Goal: Task Accomplishment & Management: Manage account settings

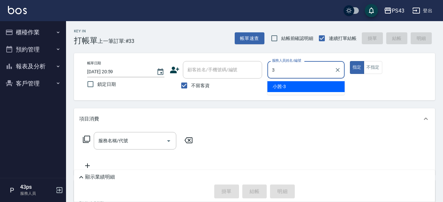
type input "[PERSON_NAME]-3"
type button "true"
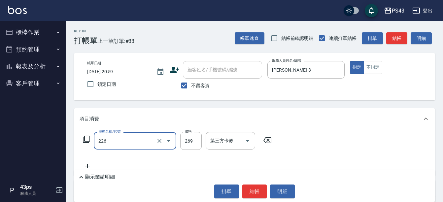
type input "洗剪269(226)"
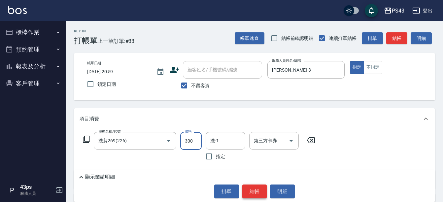
type input "300"
click at [256, 186] on button "結帳" at bounding box center [255, 192] width 25 height 14
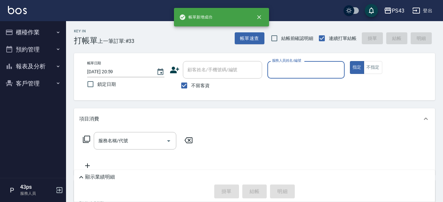
click at [256, 186] on div "掛單 結帳 明細" at bounding box center [254, 192] width 355 height 14
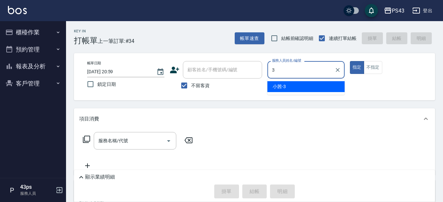
type input "[PERSON_NAME]-3"
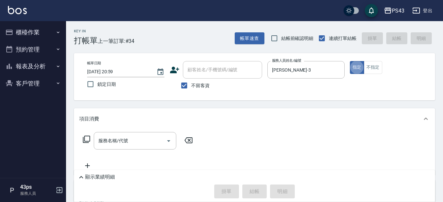
click at [88, 140] on icon at bounding box center [87, 139] width 8 height 8
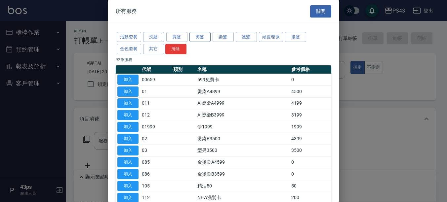
click at [201, 38] on button "燙髮" at bounding box center [199, 37] width 21 height 10
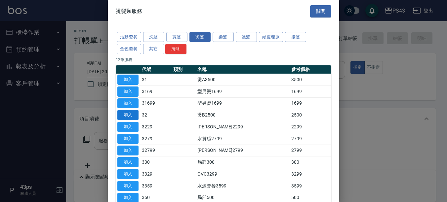
click at [136, 112] on button "加入" at bounding box center [127, 115] width 21 height 10
type input "燙B2500(32)"
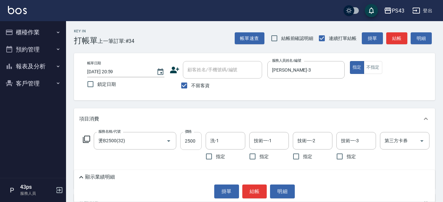
click at [194, 143] on input "2500" at bounding box center [190, 141] width 21 height 18
type input "2000"
click at [251, 193] on button "結帳" at bounding box center [255, 192] width 25 height 14
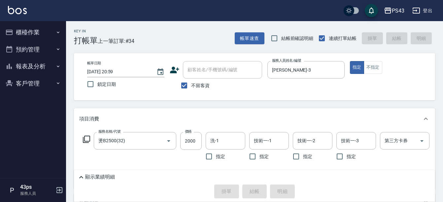
type input "[DATE] 21:00"
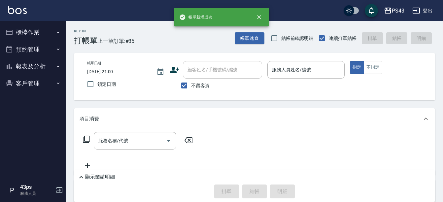
click at [251, 193] on div "掛單 結帳 明細" at bounding box center [254, 192] width 355 height 14
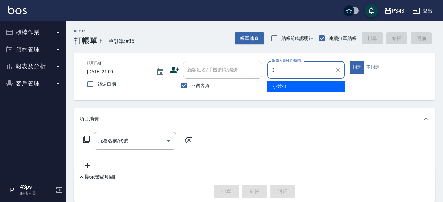
type input "[PERSON_NAME]-3"
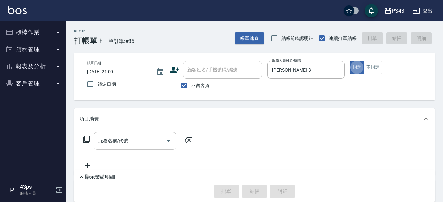
click at [109, 135] on input "服務名稱/代號" at bounding box center [130, 141] width 67 height 12
click at [109, 137] on label "服務名稱/代號" at bounding box center [113, 140] width 30 height 7
click at [109, 135] on input "服務名稱/代號" at bounding box center [130, 141] width 67 height 12
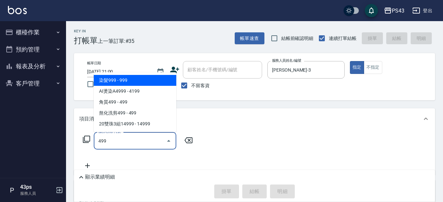
type input "染髮999(499)"
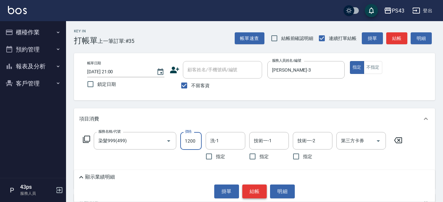
type input "1200"
click at [263, 192] on button "結帳" at bounding box center [255, 192] width 25 height 14
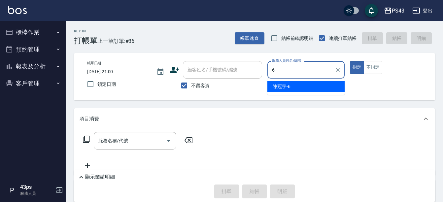
type input "陳冠宇-6"
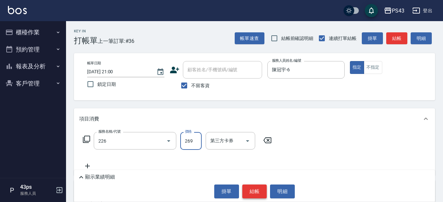
type input "洗剪269(226)"
type input "350"
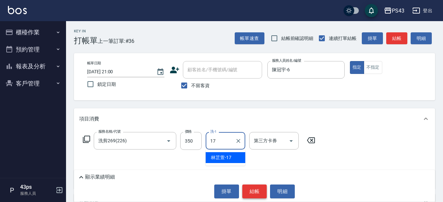
type input "林芷萱-17"
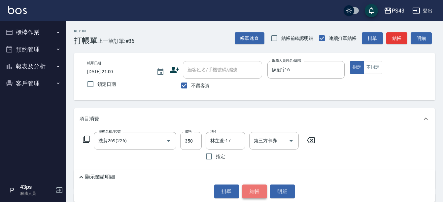
click at [263, 192] on button "結帳" at bounding box center [255, 192] width 25 height 14
click at [263, 192] on div "掛單 結帳 明細" at bounding box center [254, 192] width 355 height 14
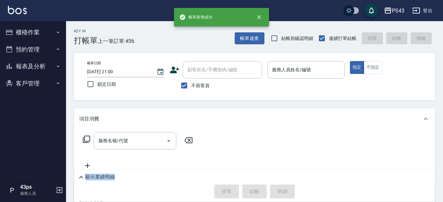
click at [263, 192] on div "掛單 結帳 明細" at bounding box center [254, 192] width 355 height 14
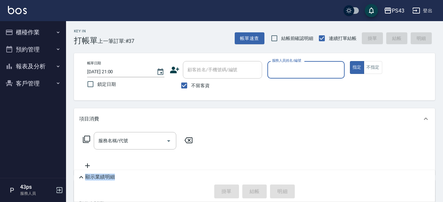
click at [263, 192] on div "掛單 結帳 明細" at bounding box center [254, 192] width 355 height 14
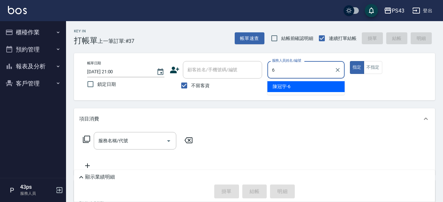
type input "陳冠宇-6"
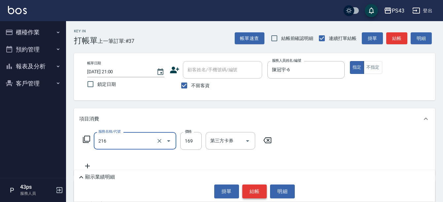
type input "剪髮169(216)"
type input "200"
click at [263, 192] on button "結帳" at bounding box center [255, 192] width 25 height 14
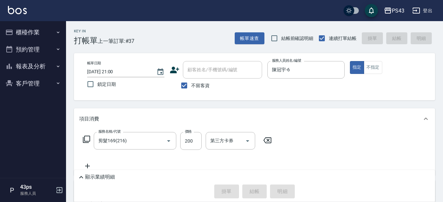
type input "[DATE] 21:01"
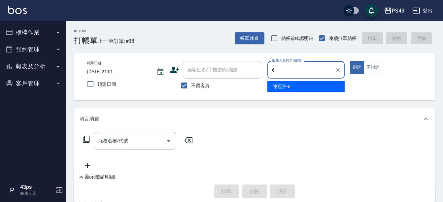
type input "陳冠宇-6"
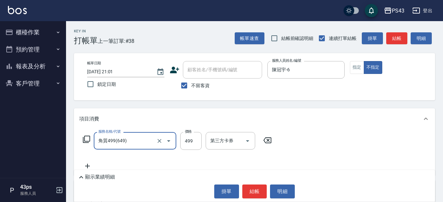
type input "角質499(649)"
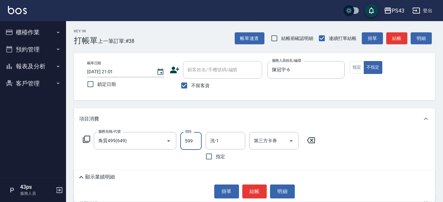
type input "599"
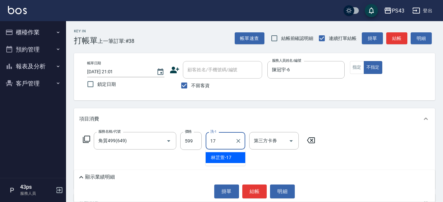
type input "林芷萱-17"
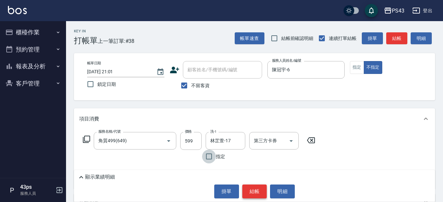
click at [256, 189] on button "結帳" at bounding box center [255, 192] width 25 height 14
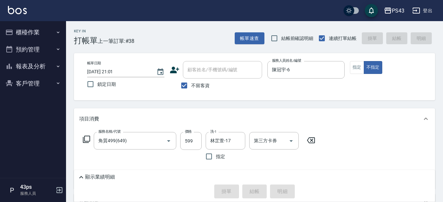
click at [256, 189] on div "掛單 結帳 明細" at bounding box center [254, 192] width 355 height 14
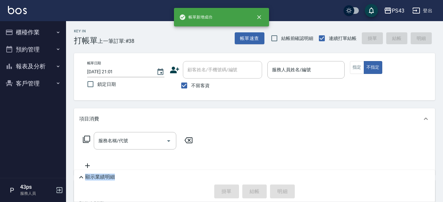
click at [256, 189] on div "掛單 結帳 明細" at bounding box center [254, 192] width 355 height 14
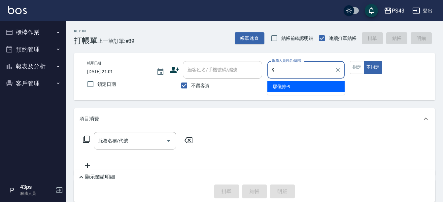
type input "[PERSON_NAME]-9"
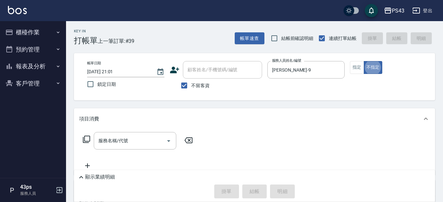
type button "false"
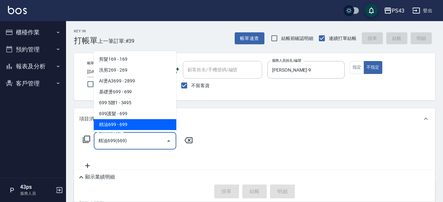
type input "精油699(669)"
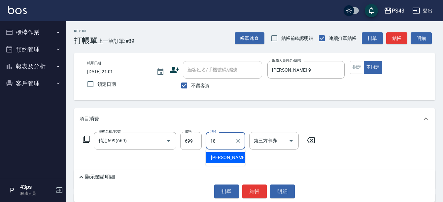
type input "許伯銤-18"
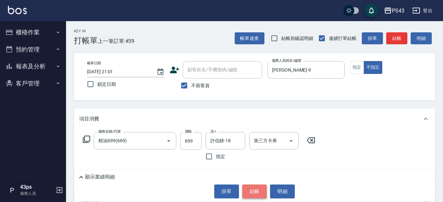
click at [261, 190] on button "結帳" at bounding box center [255, 192] width 25 height 14
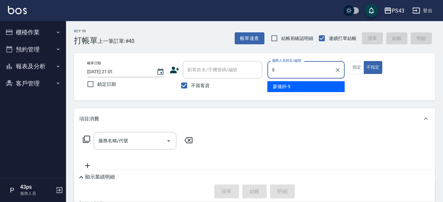
type input "[PERSON_NAME]-9"
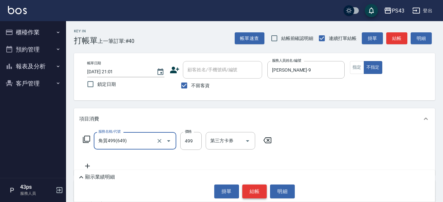
type input "角質499(649)"
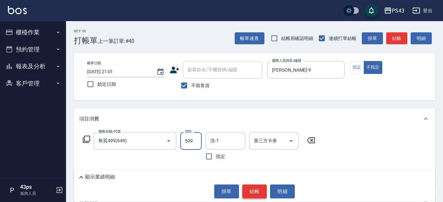
type input "599"
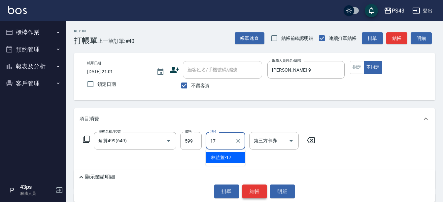
type input "林芷萱-17"
click at [261, 190] on button "結帳" at bounding box center [255, 192] width 25 height 14
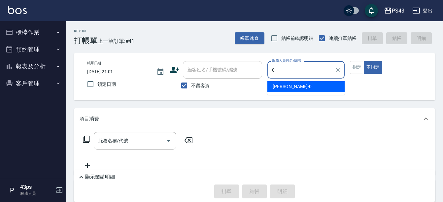
type input "[PERSON_NAME]-0"
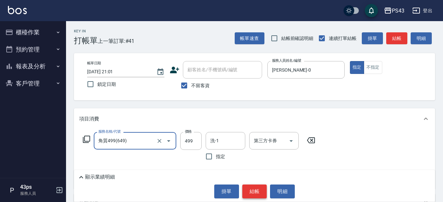
type input "角質499(649)"
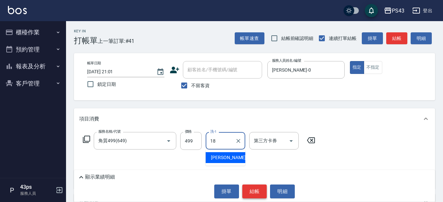
type input "許伯銤-18"
click at [261, 190] on button "結帳" at bounding box center [255, 192] width 25 height 14
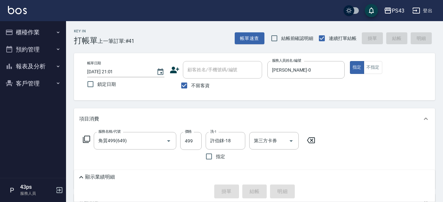
click at [261, 190] on div "掛單 結帳 明細" at bounding box center [254, 192] width 355 height 14
type input "[DATE] 21:02"
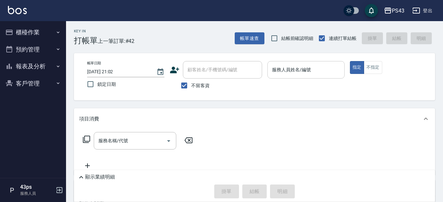
click at [297, 74] on input "服務人員姓名/編號" at bounding box center [306, 70] width 71 height 12
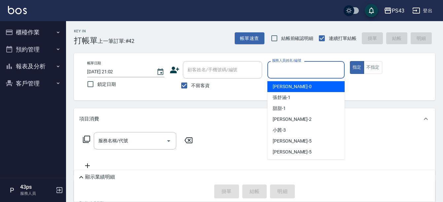
click at [50, 58] on button "報表及分析" at bounding box center [33, 66] width 61 height 17
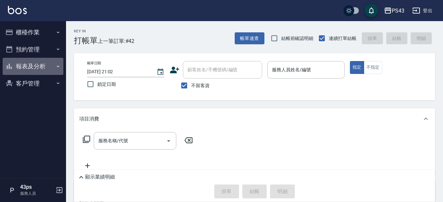
click at [51, 65] on button "報表及分析" at bounding box center [33, 66] width 61 height 17
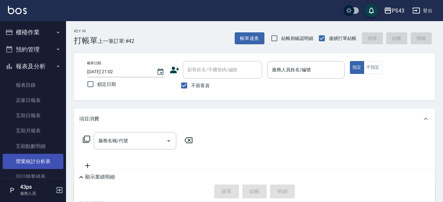
scroll to position [33, 0]
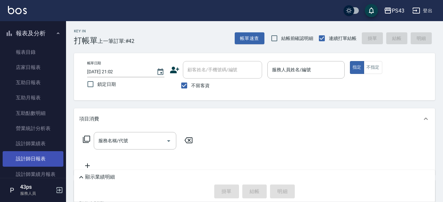
click at [38, 159] on link "設計師日報表" at bounding box center [33, 158] width 61 height 15
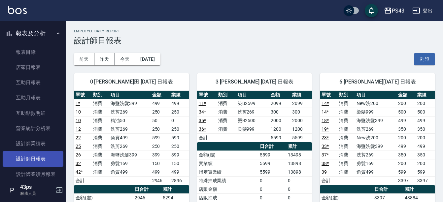
click at [48, 159] on link "設計師日報表" at bounding box center [33, 158] width 61 height 15
click at [123, 63] on button "今天" at bounding box center [125, 59] width 20 height 12
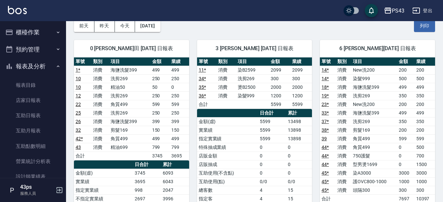
scroll to position [33, 0]
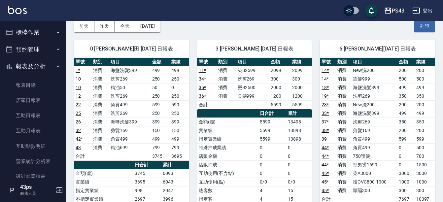
click at [31, 35] on button "櫃檯作業" at bounding box center [33, 32] width 61 height 17
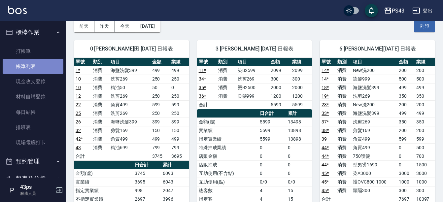
click at [40, 61] on link "帳單列表" at bounding box center [33, 66] width 61 height 15
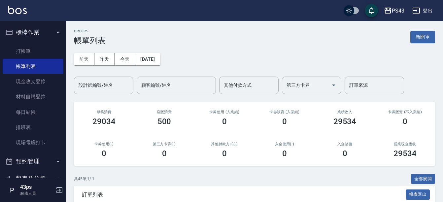
click at [427, 35] on button "新開單" at bounding box center [423, 37] width 25 height 12
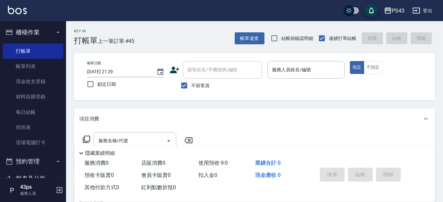
click at [89, 137] on icon at bounding box center [87, 139] width 8 height 8
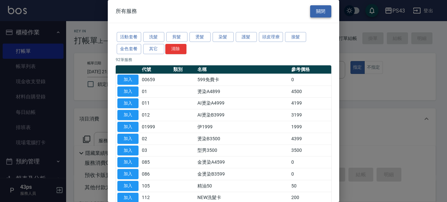
click at [320, 6] on button "關閉" at bounding box center [320, 11] width 21 height 12
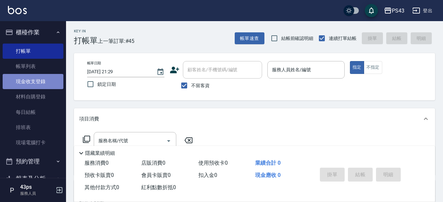
click at [44, 87] on link "現金收支登錄" at bounding box center [33, 81] width 61 height 15
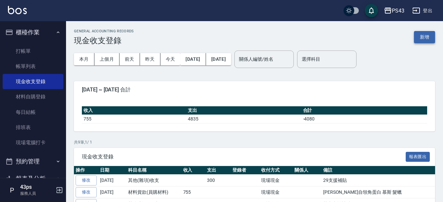
click at [434, 38] on button "新增" at bounding box center [424, 37] width 21 height 12
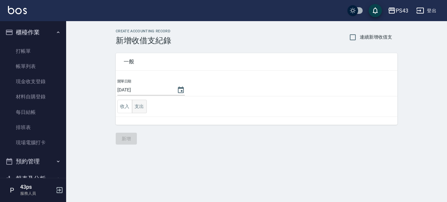
click at [134, 102] on button "支出" at bounding box center [139, 107] width 15 height 14
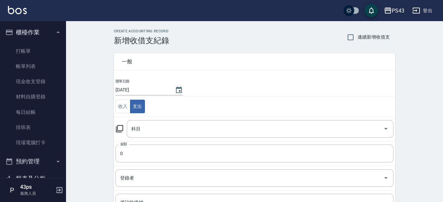
click at [122, 128] on icon at bounding box center [120, 129] width 8 height 8
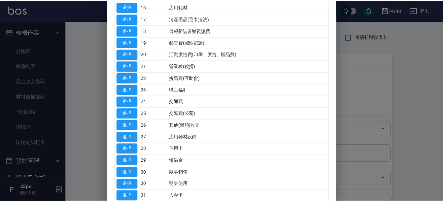
scroll to position [297, 0]
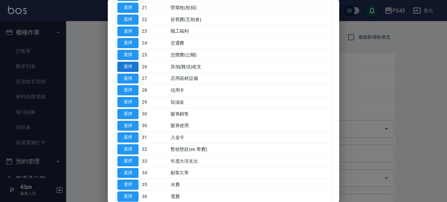
click at [129, 64] on button "選擇" at bounding box center [127, 67] width 21 height 10
type input "26 其他(雜項)收支"
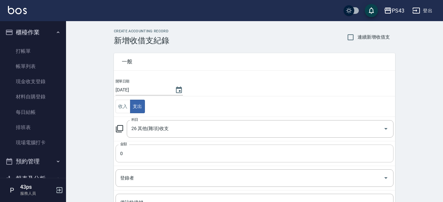
click at [150, 148] on input "0" at bounding box center [255, 154] width 278 height 18
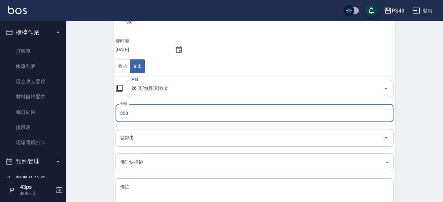
scroll to position [90, 0]
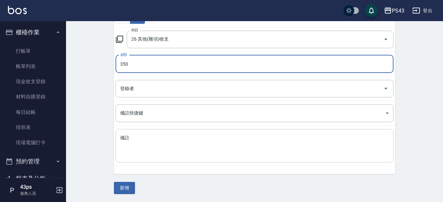
type input "350"
click at [145, 146] on textarea "備註" at bounding box center [254, 146] width 269 height 22
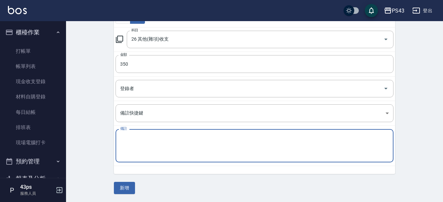
type textarea "V"
type textarea "ㄒ"
type textarea "ㄏ"
type textarea "ㄒ"
type textarea "ㄏ"
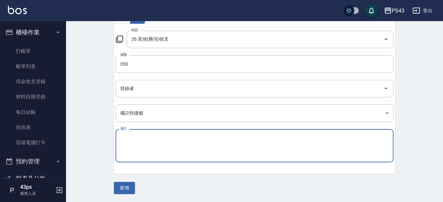
type textarea "ㄒ"
type textarea "ㄑ"
type textarea "ㄏ"
type textarea "ㄘ"
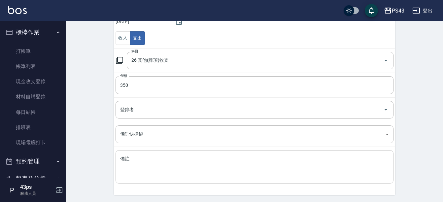
scroll to position [56, 0]
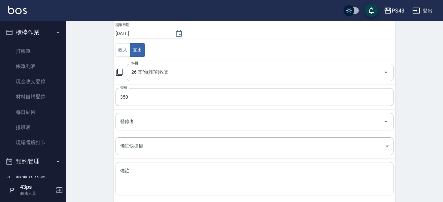
click at [152, 175] on textarea "備註" at bounding box center [254, 179] width 269 height 22
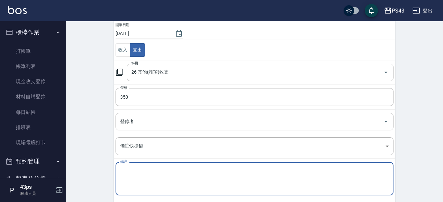
type textarea "ㄏ"
type textarea "1"
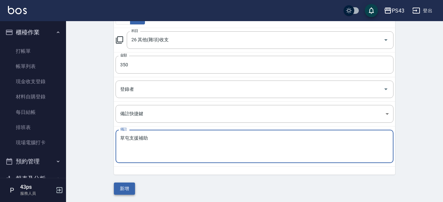
scroll to position [90, 0]
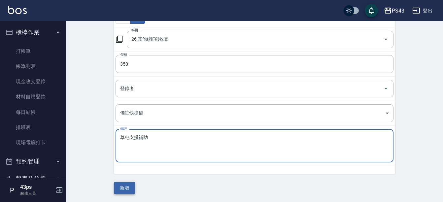
type textarea "草屯支援補助"
click at [133, 187] on button "新增" at bounding box center [124, 188] width 21 height 12
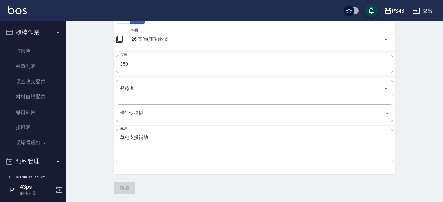
click at [133, 187] on div "一般 開單日期 [DATE] 收入 支出 科目 26 其他(雜項)收支 科目 金額 350 金額 登錄者 登錄者 備註快捷鍵 ​ 備註快捷鍵 備註 草屯支援補…" at bounding box center [254, 75] width 281 height 239
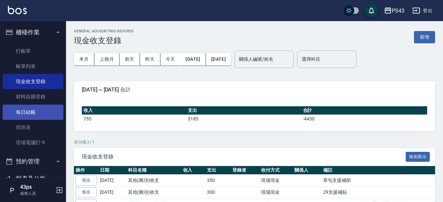
click at [49, 107] on link "每日結帳" at bounding box center [33, 112] width 61 height 15
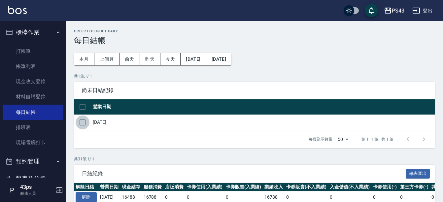
click at [84, 125] on input "checkbox" at bounding box center [83, 123] width 14 height 14
checkbox input "true"
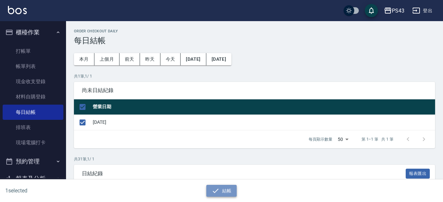
click at [215, 187] on icon "button" at bounding box center [216, 191] width 8 height 8
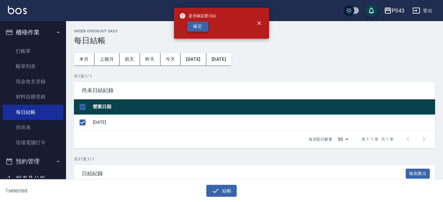
click at [202, 28] on button "確定" at bounding box center [197, 26] width 21 height 10
checkbox input "false"
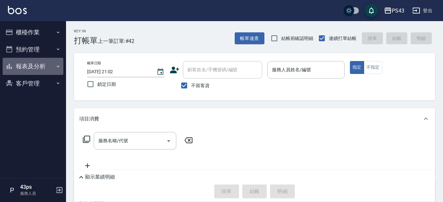
click at [22, 69] on button "報表及分析" at bounding box center [33, 66] width 61 height 17
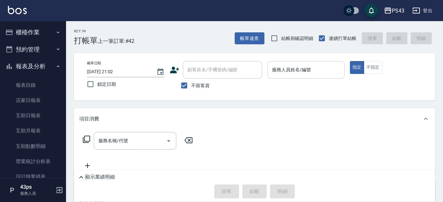
click at [308, 73] on input "服務人員姓名/編號" at bounding box center [306, 70] width 71 height 12
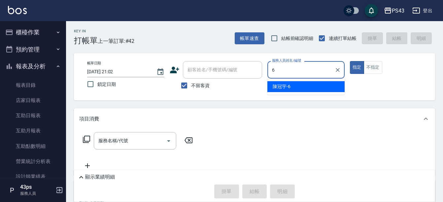
type input "陳冠宇-6"
type button "true"
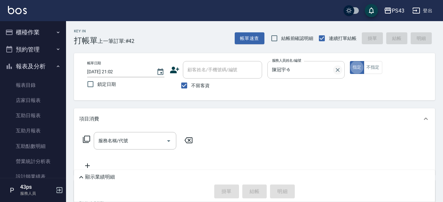
click at [334, 71] on button "Clear" at bounding box center [337, 69] width 9 height 9
click at [332, 71] on input "服務人員姓名/編號" at bounding box center [301, 70] width 61 height 12
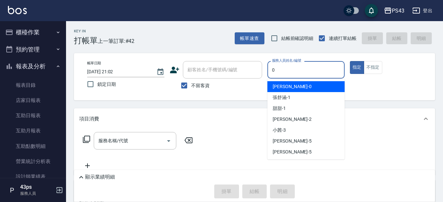
type input "[PERSON_NAME]-0"
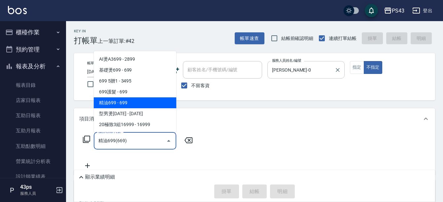
type input "精油699(669)"
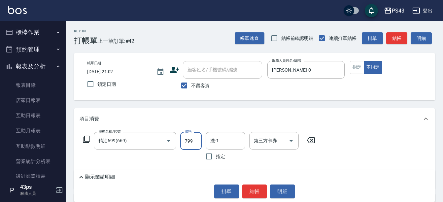
type input "799"
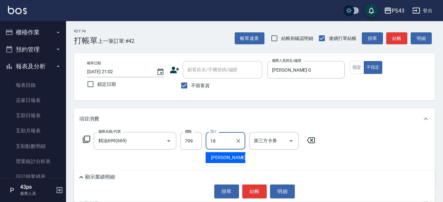
type input "許伯銤-18"
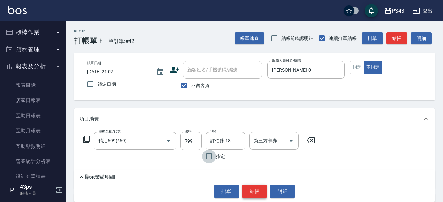
click at [253, 192] on button "結帳" at bounding box center [255, 192] width 25 height 14
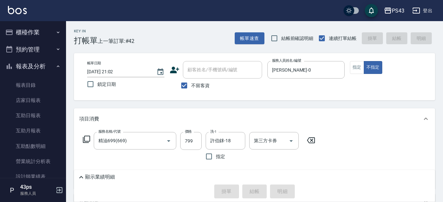
type input "2025/10/11 21:27"
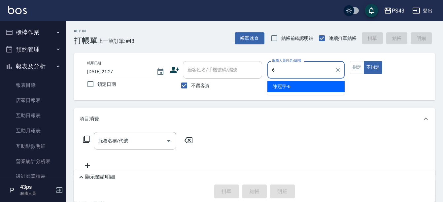
type input "陳冠宇-6"
type button "false"
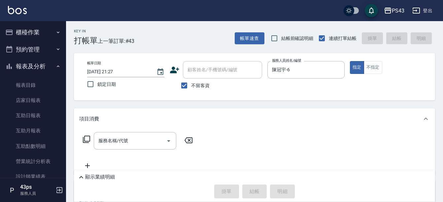
click at [86, 141] on icon at bounding box center [86, 139] width 7 height 7
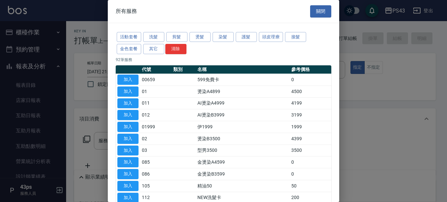
drag, startPoint x: 228, startPoint y: 47, endPoint x: 219, endPoint y: 62, distance: 17.7
drag, startPoint x: 219, startPoint y: 62, endPoint x: 263, endPoint y: 39, distance: 49.8
click at [263, 39] on button "頭皮理療" at bounding box center [271, 37] width 24 height 10
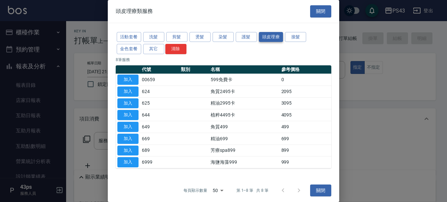
click at [263, 39] on button "頭皮理療" at bounding box center [271, 37] width 24 height 10
click at [130, 125] on button "加入" at bounding box center [127, 127] width 21 height 10
type input "角質499(649)"
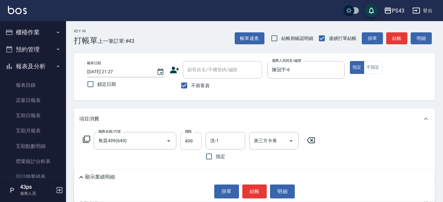
click at [193, 140] on input "499" at bounding box center [190, 141] width 21 height 18
type input "500"
type input "林芷萱-17"
click at [83, 140] on icon at bounding box center [86, 139] width 7 height 7
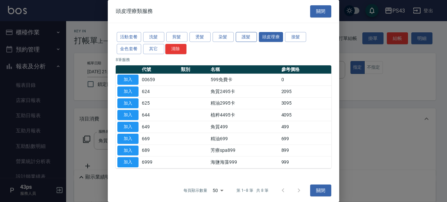
click at [244, 39] on button "護髮" at bounding box center [246, 37] width 21 height 10
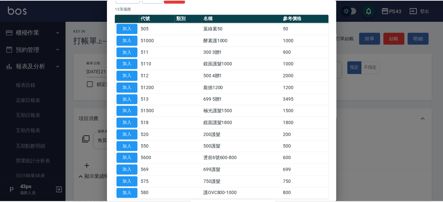
scroll to position [85, 0]
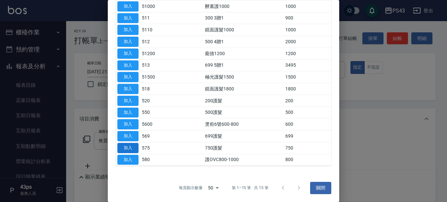
click at [134, 147] on button "加入" at bounding box center [127, 148] width 21 height 10
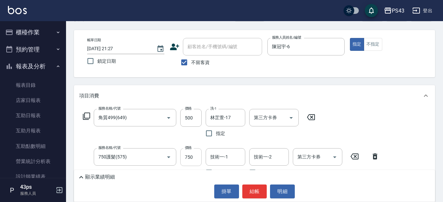
scroll to position [33, 0]
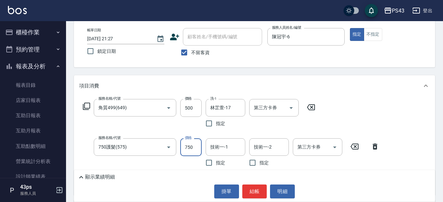
click at [193, 147] on input "750" at bounding box center [190, 147] width 21 height 18
type input "700"
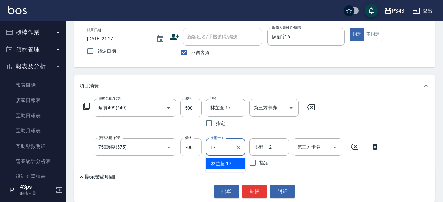
type input "林芷萱-17"
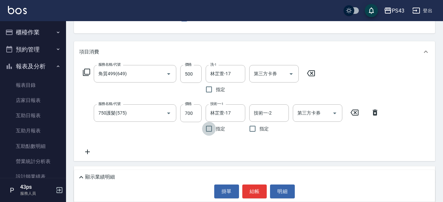
scroll to position [99, 0]
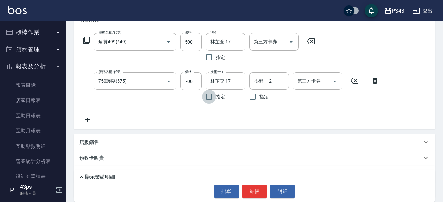
click at [95, 177] on p "顯示業績明細" at bounding box center [100, 177] width 30 height 7
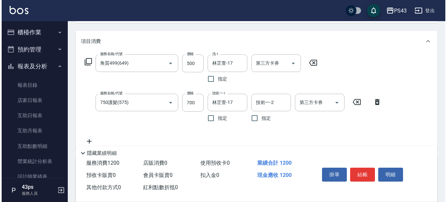
scroll to position [66, 0]
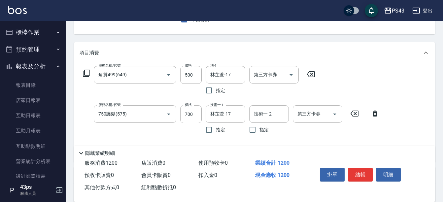
click at [89, 72] on icon at bounding box center [87, 73] width 8 height 8
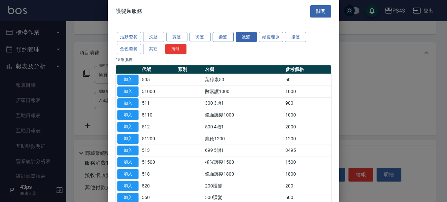
click at [217, 34] on button "染髮" at bounding box center [222, 37] width 21 height 10
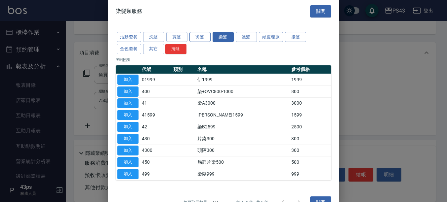
click at [203, 35] on button "燙髮" at bounding box center [199, 37] width 21 height 10
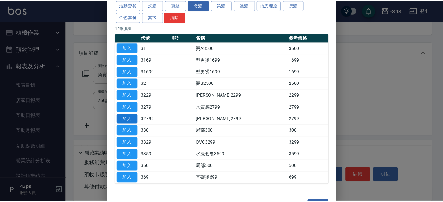
scroll to position [0, 0]
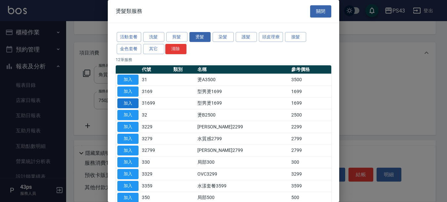
click at [130, 104] on button "加入" at bounding box center [127, 103] width 21 height 10
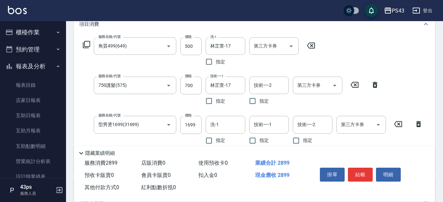
scroll to position [132, 0]
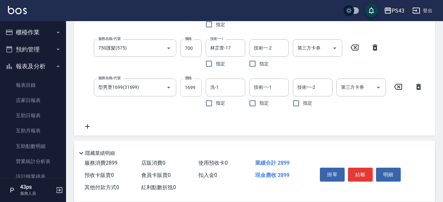
click at [193, 86] on input "1699" at bounding box center [190, 88] width 21 height 18
type input "1500"
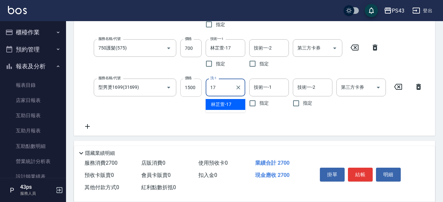
type input "林芷萱-17"
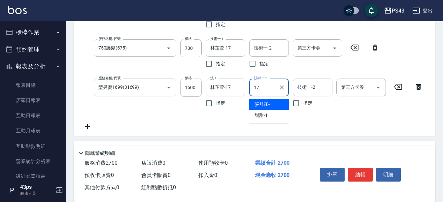
type input "林芷萱-17"
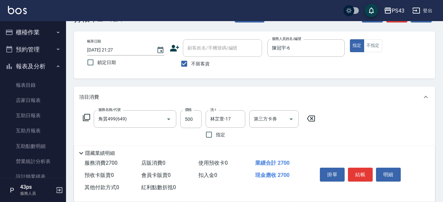
scroll to position [66, 0]
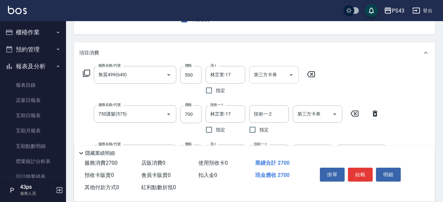
click at [272, 82] on div "第三方卡券" at bounding box center [274, 75] width 50 height 18
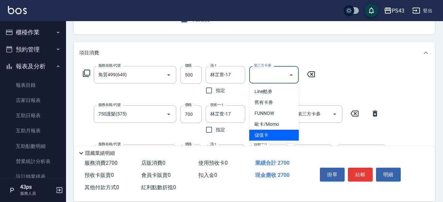
click at [274, 137] on span "儲值卡" at bounding box center [274, 135] width 50 height 11
type input "儲值卡"
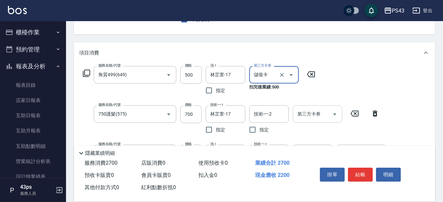
click at [309, 113] on div "第三方卡券 第三方卡券" at bounding box center [318, 114] width 50 height 18
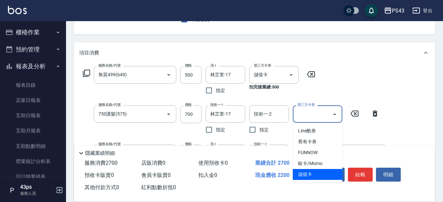
click at [317, 169] on span "儲值卡" at bounding box center [318, 174] width 50 height 11
click at [317, 169] on div "掛單 結帳 明細" at bounding box center [369, 175] width 118 height 37
type input "儲值卡"
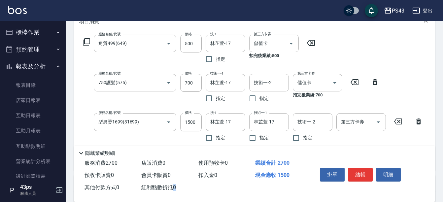
scroll to position [132, 0]
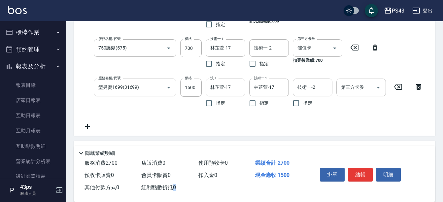
click at [350, 91] on div "第三方卡券 第三方卡券" at bounding box center [362, 88] width 50 height 18
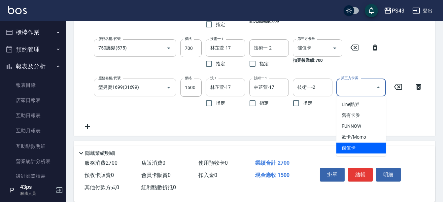
click at [353, 147] on span "儲值卡" at bounding box center [362, 148] width 50 height 11
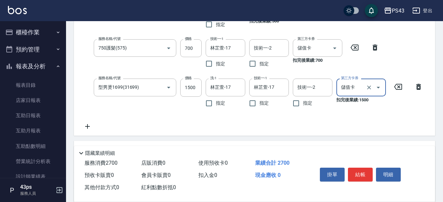
type input "儲值卡"
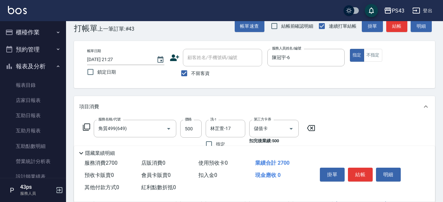
scroll to position [0, 0]
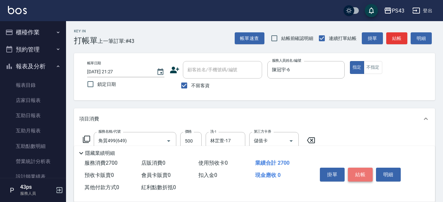
click at [357, 169] on button "結帳" at bounding box center [360, 175] width 25 height 14
click at [357, 169] on div "掛單 結帳 明細" at bounding box center [361, 175] width 86 height 21
type input "2025/10/11 21:28"
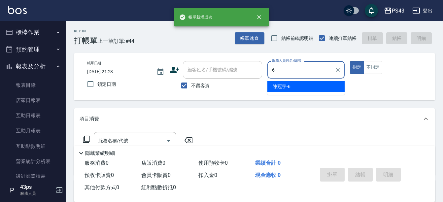
type input "陳冠宇-6"
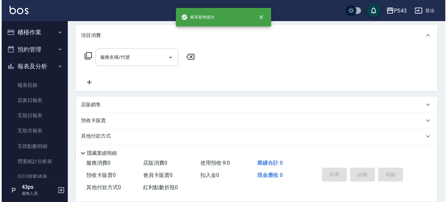
scroll to position [72, 0]
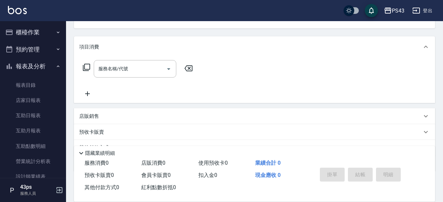
click at [87, 66] on icon at bounding box center [87, 67] width 8 height 8
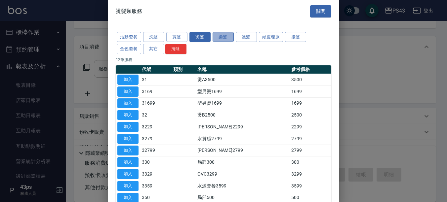
click at [227, 42] on button "染髮" at bounding box center [222, 37] width 21 height 10
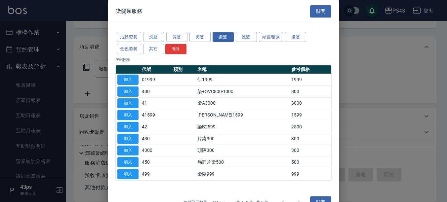
drag, startPoint x: 226, startPoint y: 43, endPoint x: 165, endPoint y: 120, distance: 98.4
click at [165, 120] on td "41599" at bounding box center [155, 115] width 31 height 12
click at [131, 105] on button "加入" at bounding box center [127, 103] width 21 height 10
type input "染A3000(41)"
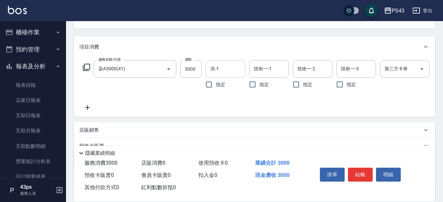
click at [232, 73] on input "洗-1" at bounding box center [226, 69] width 34 height 12
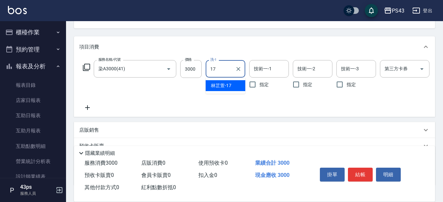
type input "林芷萱-17"
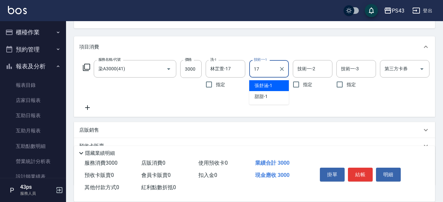
type input "林芷萱-17"
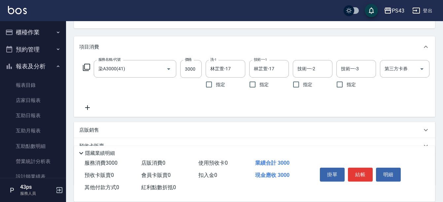
click at [93, 65] on div "服務名稱/代號 染A3000(41) 服務名稱/代號 價格 3000 價格 洗-1 林芷萱-17 洗-1 指定 技術一-1 林芷萱-17 技術一-1 指定 技…" at bounding box center [264, 75] width 371 height 31
click at [88, 67] on icon at bounding box center [87, 67] width 8 height 8
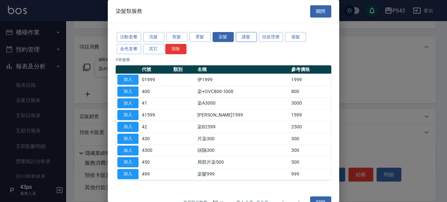
click at [245, 39] on button "護髮" at bounding box center [246, 37] width 21 height 10
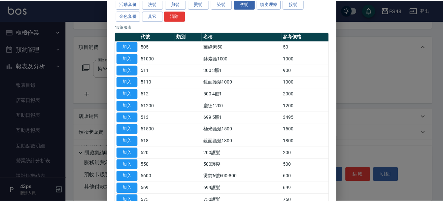
scroll to position [66, 0]
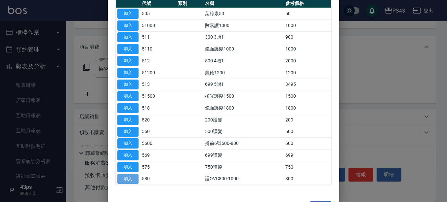
click at [129, 181] on button "加入" at bounding box center [127, 179] width 21 height 10
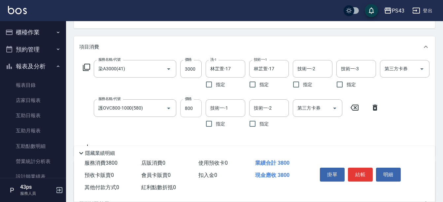
click at [185, 112] on input "800" at bounding box center [190, 108] width 21 height 18
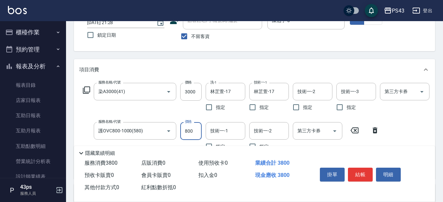
scroll to position [39, 0]
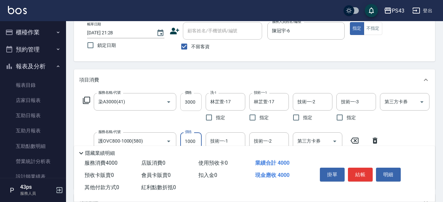
type input "1000"
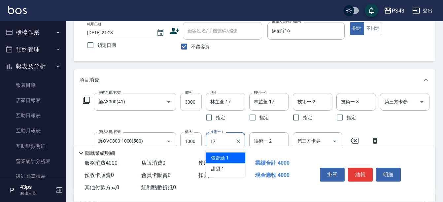
type input "林芷萱-17"
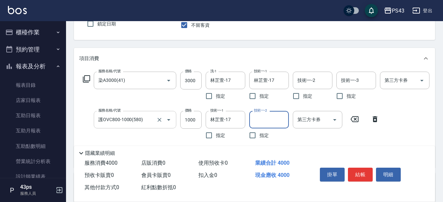
scroll to position [72, 0]
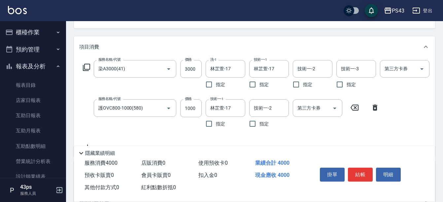
click at [86, 70] on icon at bounding box center [87, 67] width 8 height 8
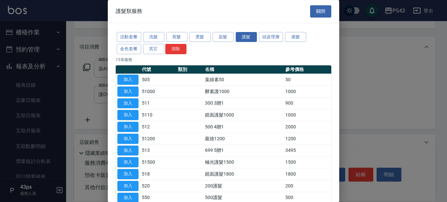
click at [222, 44] on div "活動套餐 洗髮 剪髮 燙髮 染髮 護髮 頭皮理療 接髮 金色套餐 其它 清除" at bounding box center [223, 43] width 215 height 24
click at [224, 41] on button "染髮" at bounding box center [222, 37] width 21 height 10
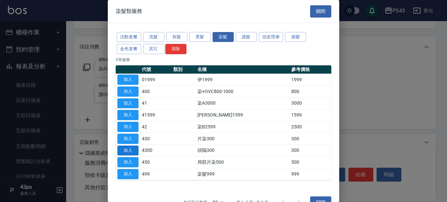
click at [125, 147] on button "加入" at bounding box center [127, 151] width 21 height 10
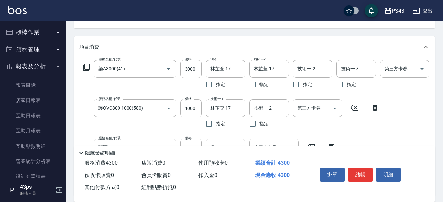
scroll to position [105, 0]
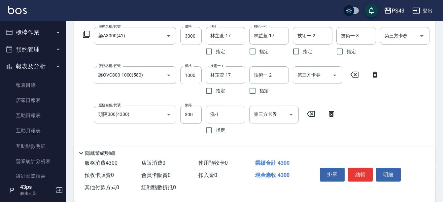
click at [235, 108] on div "洗-1" at bounding box center [226, 115] width 40 height 18
type input "林芷萱-17"
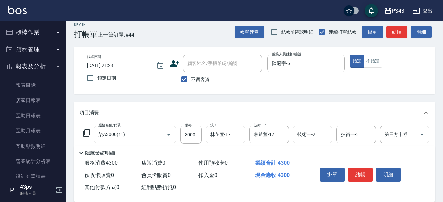
scroll to position [0, 0]
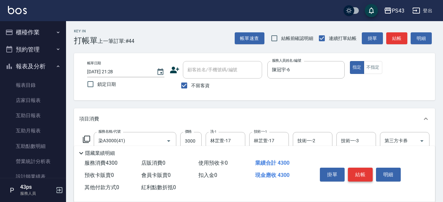
click at [356, 172] on button "結帳" at bounding box center [360, 175] width 25 height 14
click at [356, 172] on div "掛單 結帳 明細" at bounding box center [361, 175] width 86 height 21
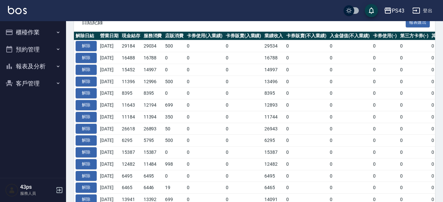
scroll to position [66, 0]
